Goal: Navigation & Orientation: Find specific page/section

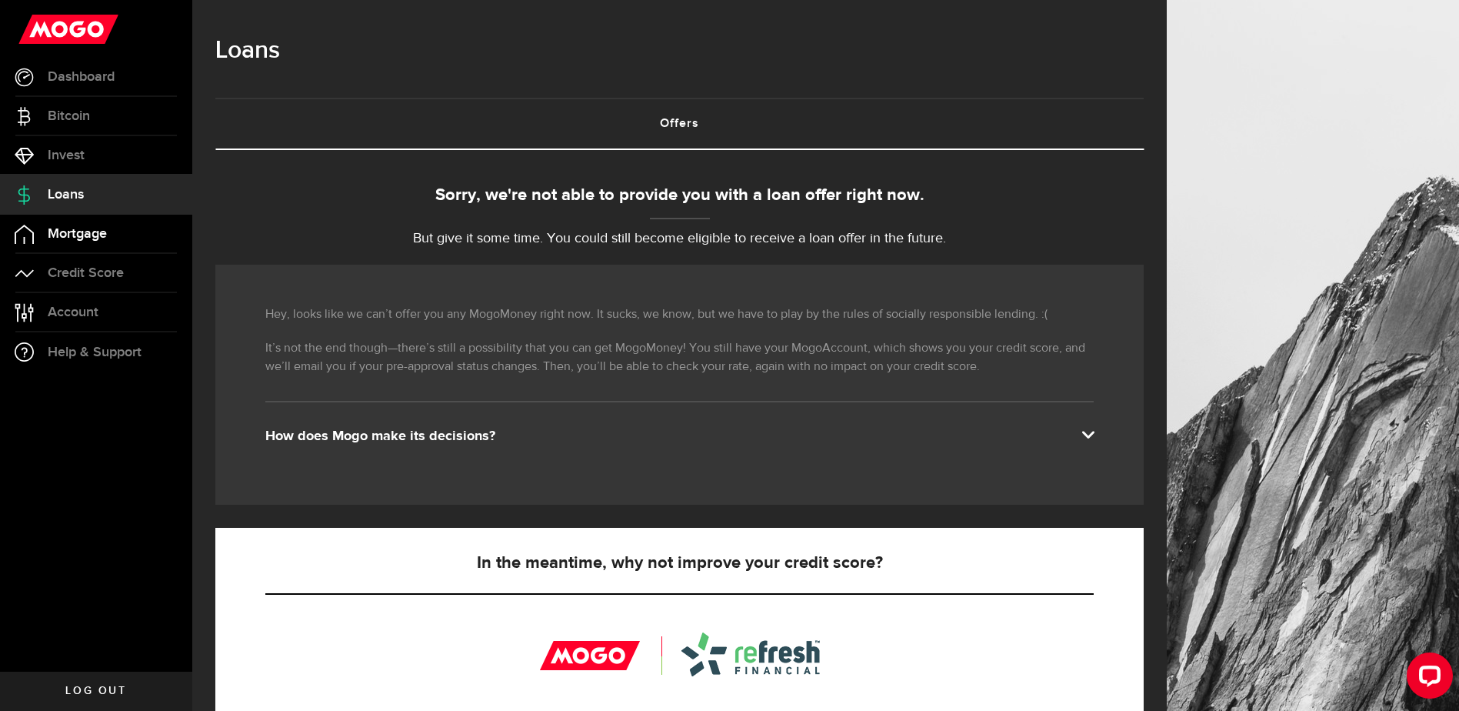
drag, startPoint x: 82, startPoint y: 243, endPoint x: 18, endPoint y: 245, distance: 63.9
click at [18, 245] on link "Mortgage" at bounding box center [96, 234] width 192 height 38
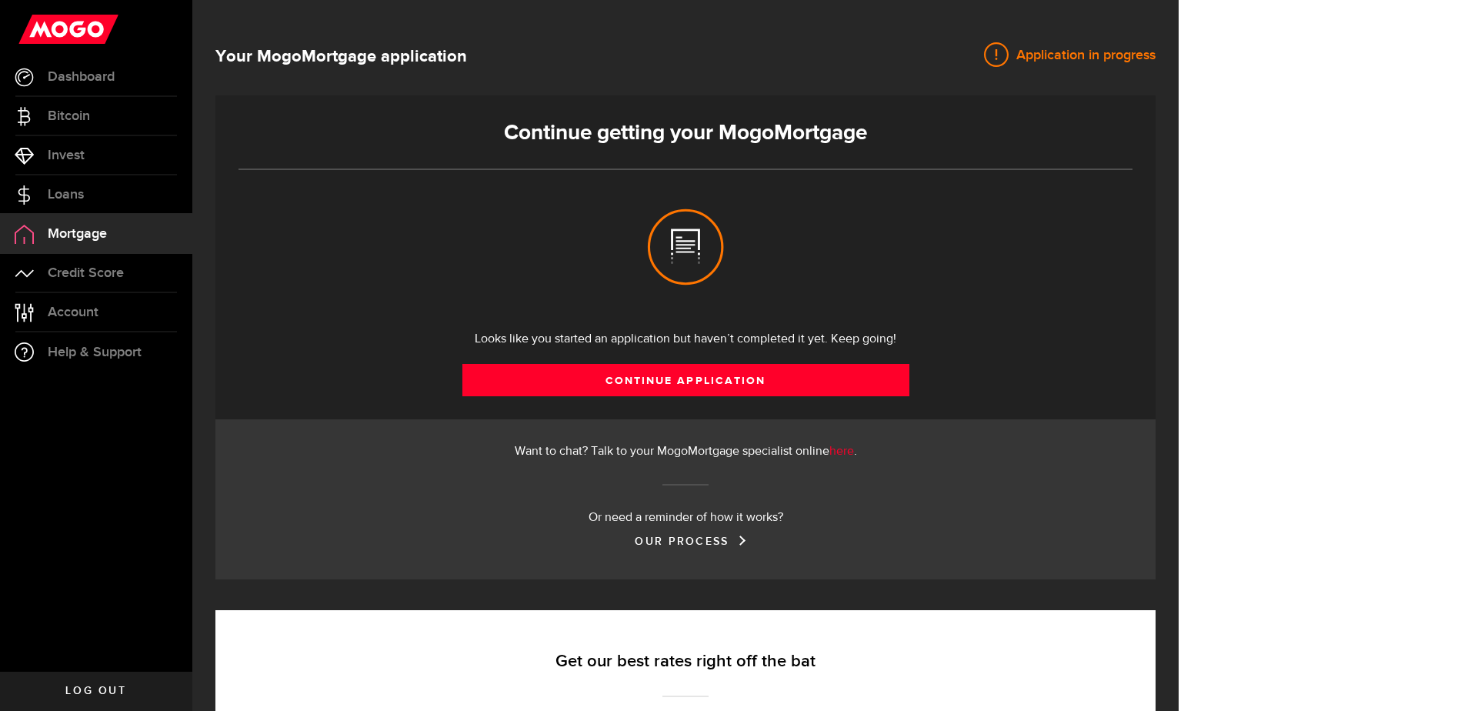
select select "3knYdhfXw4iYoq2m0WGQES"
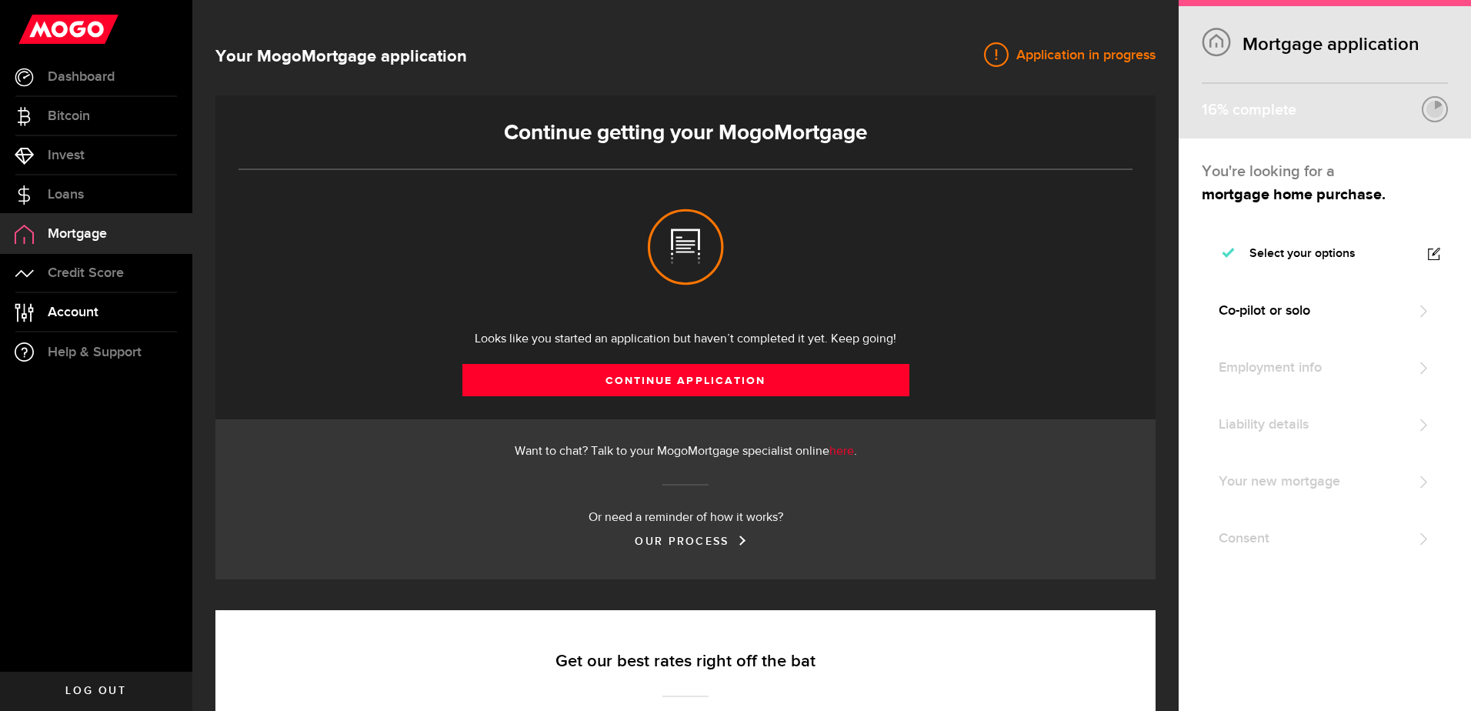
click at [109, 293] on link "Account Compte" at bounding box center [96, 312] width 192 height 38
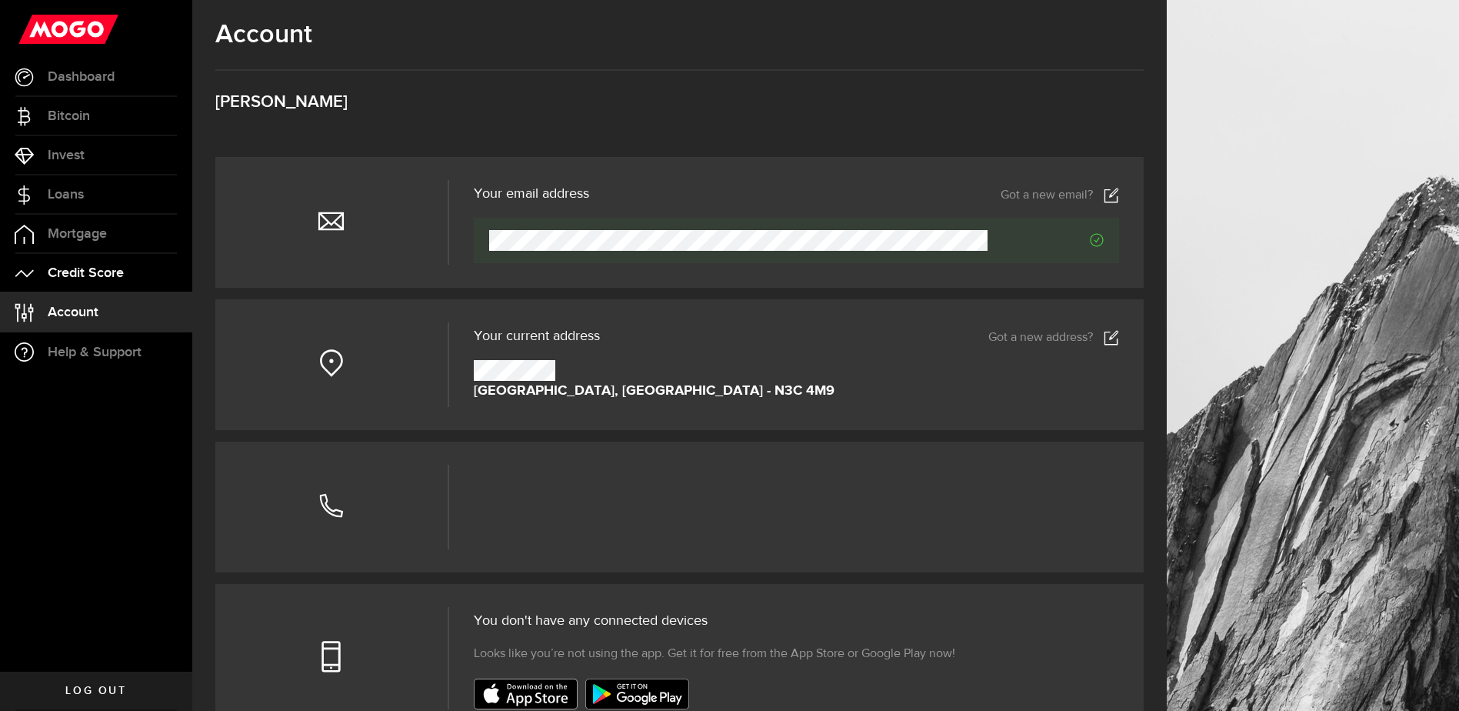
drag, startPoint x: 102, startPoint y: 274, endPoint x: 58, endPoint y: 266, distance: 45.3
click at [58, 266] on span "Credit Score" at bounding box center [86, 273] width 76 height 14
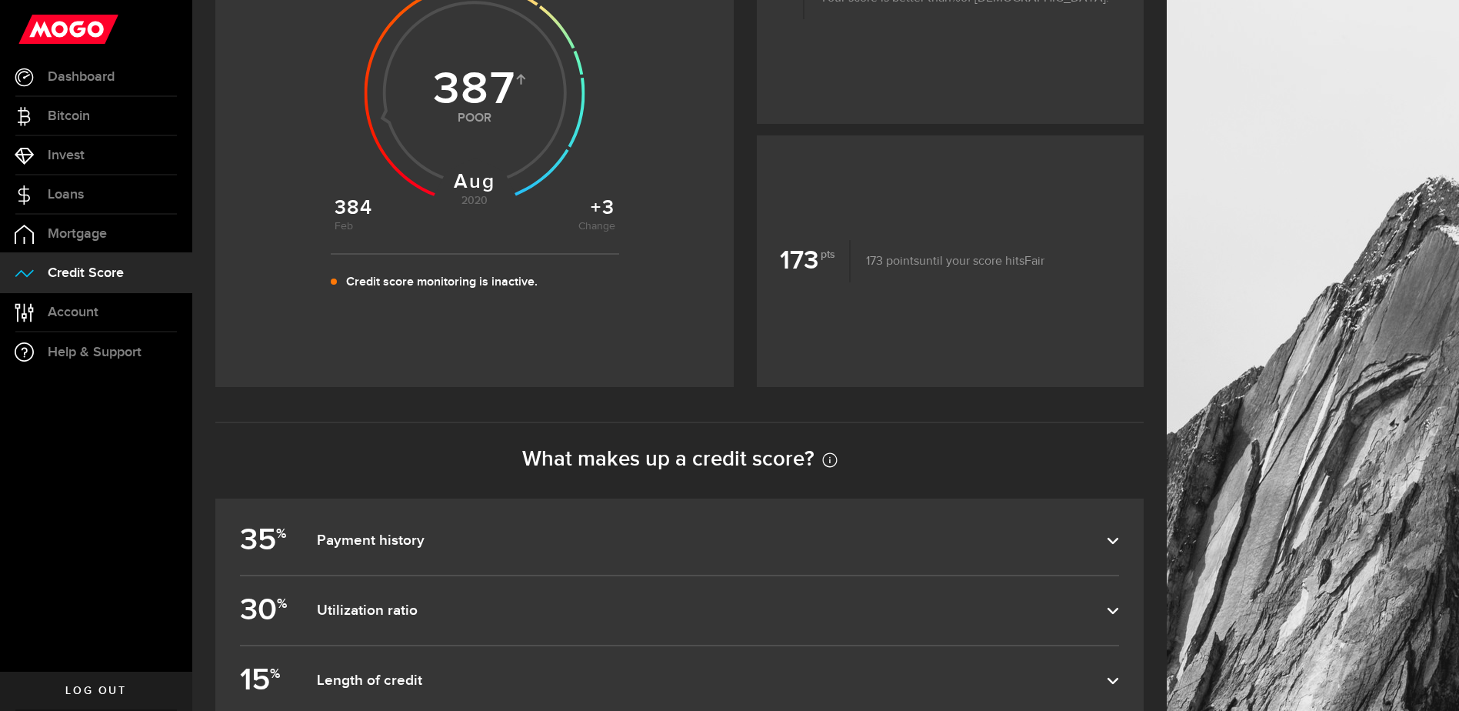
scroll to position [537, 0]
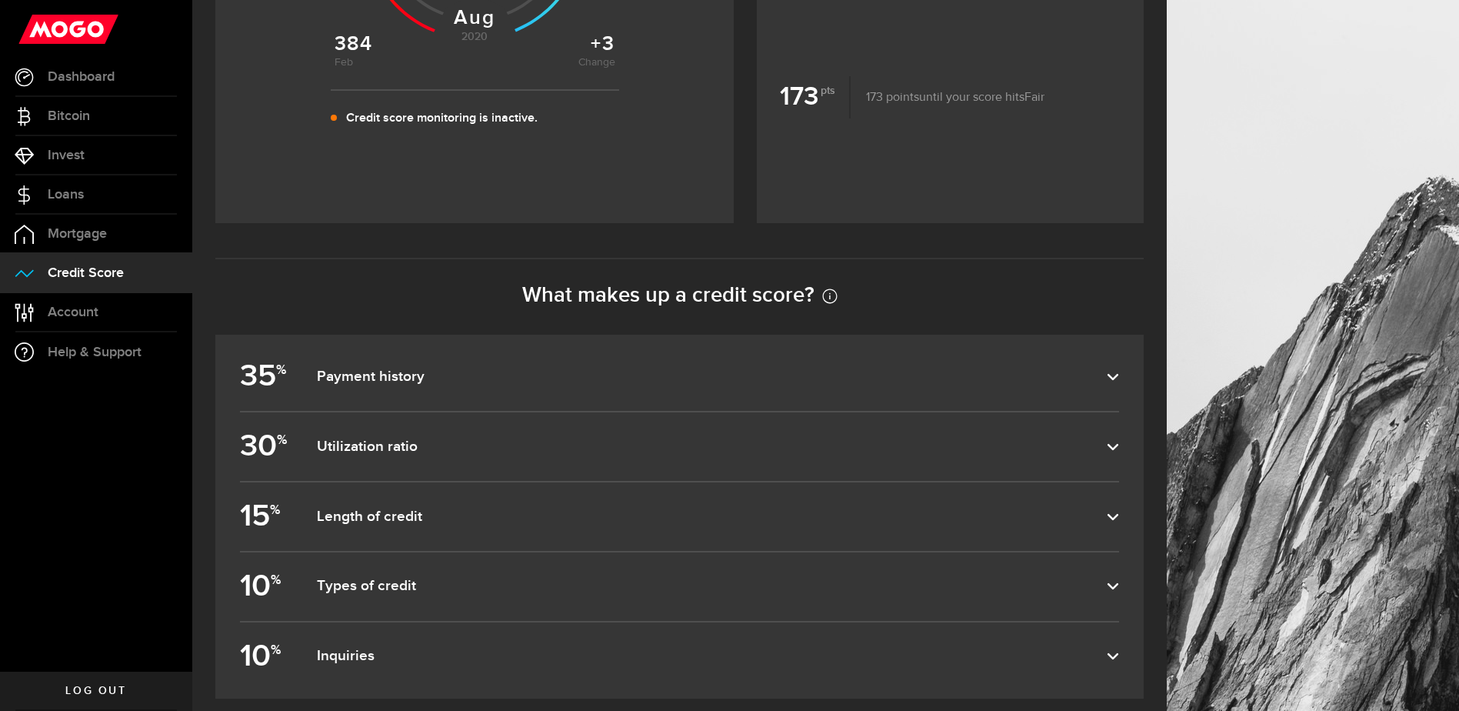
drag, startPoint x: 879, startPoint y: 475, endPoint x: 871, endPoint y: 578, distance: 103.4
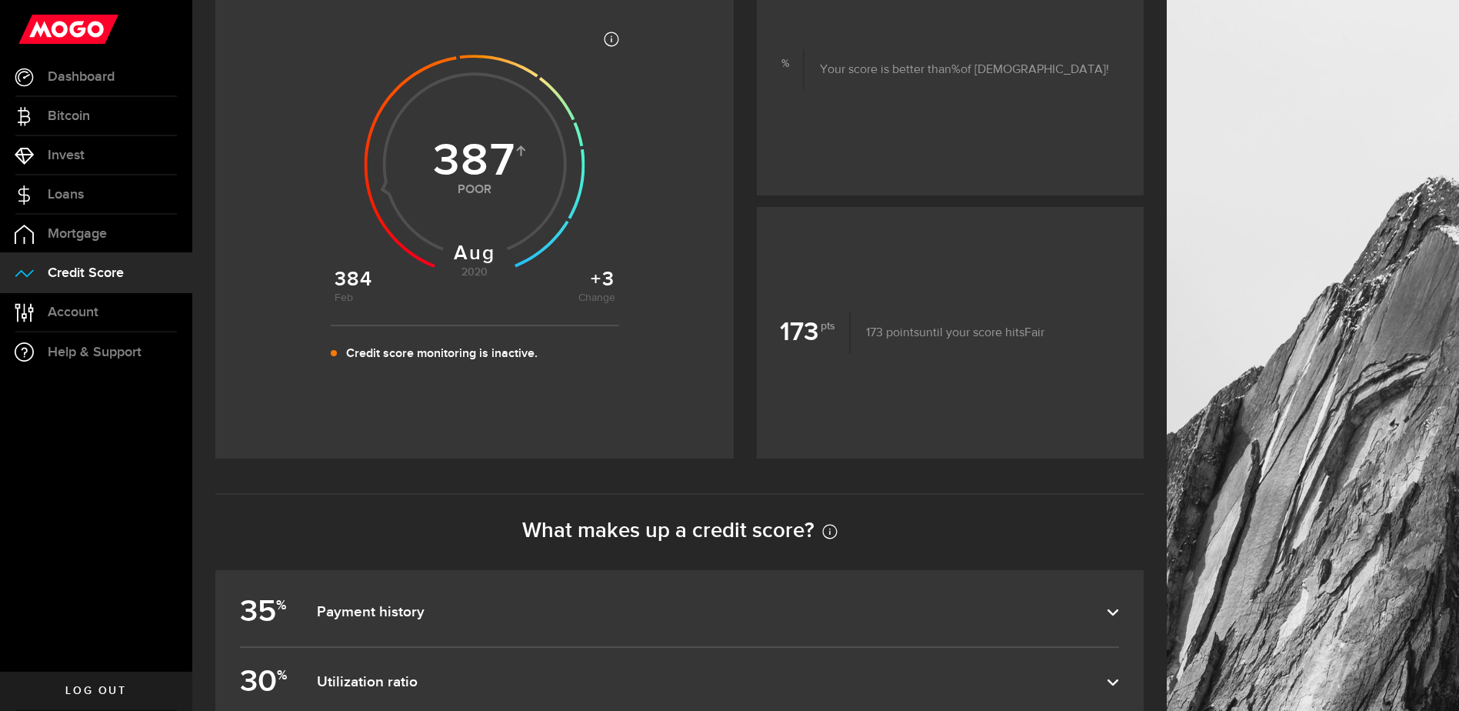
drag, startPoint x: 935, startPoint y: 322, endPoint x: 927, endPoint y: 231, distance: 91.2
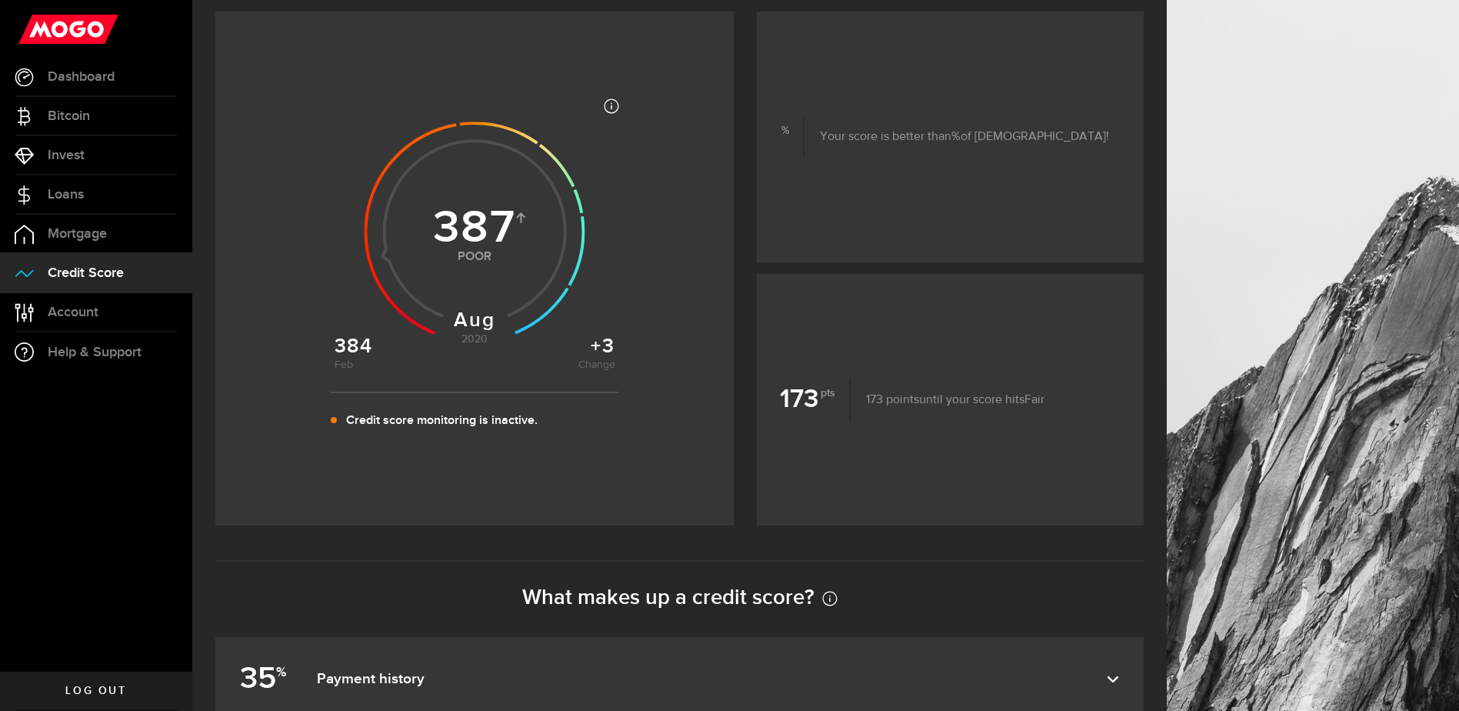
scroll to position [0, 0]
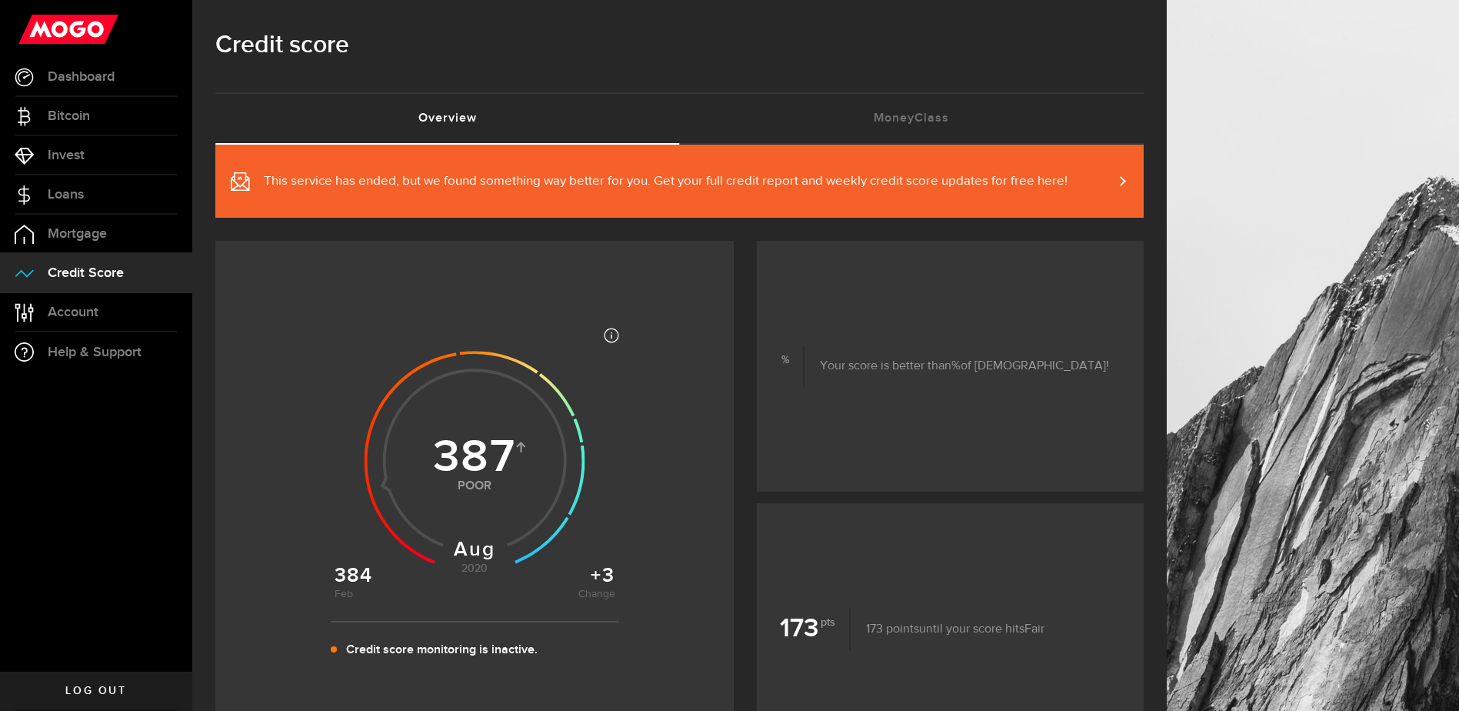
drag, startPoint x: 895, startPoint y: 445, endPoint x: 896, endPoint y: 355, distance: 89.2
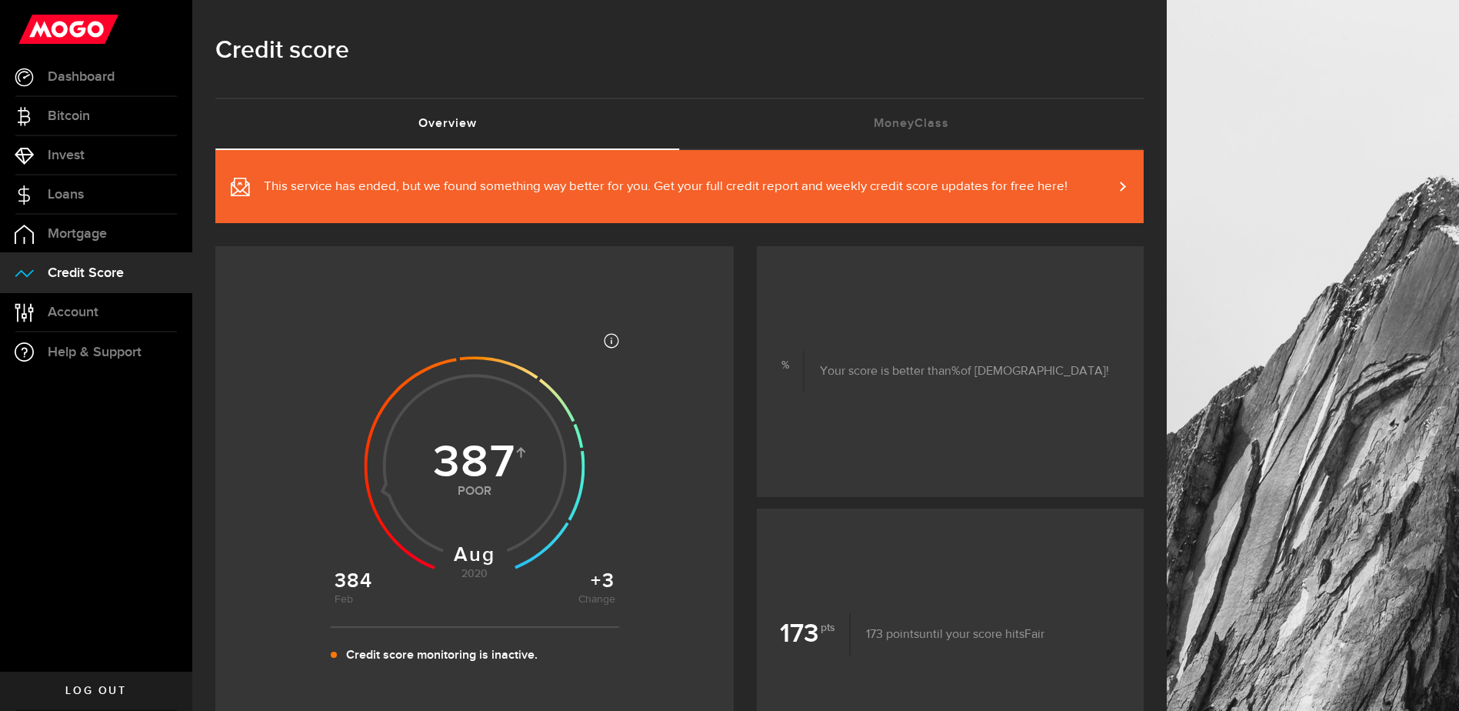
click at [388, 195] on span "This service has ended, but we found something way better for you. Get your ful…" at bounding box center [666, 187] width 804 height 18
